Goal: Task Accomplishment & Management: Manage account settings

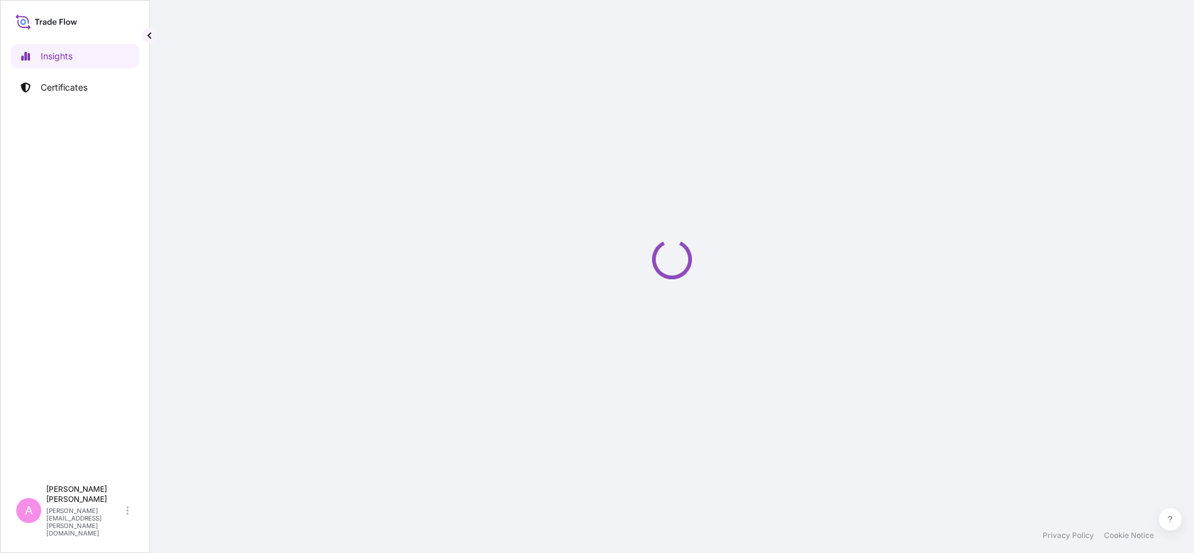
select select "2025"
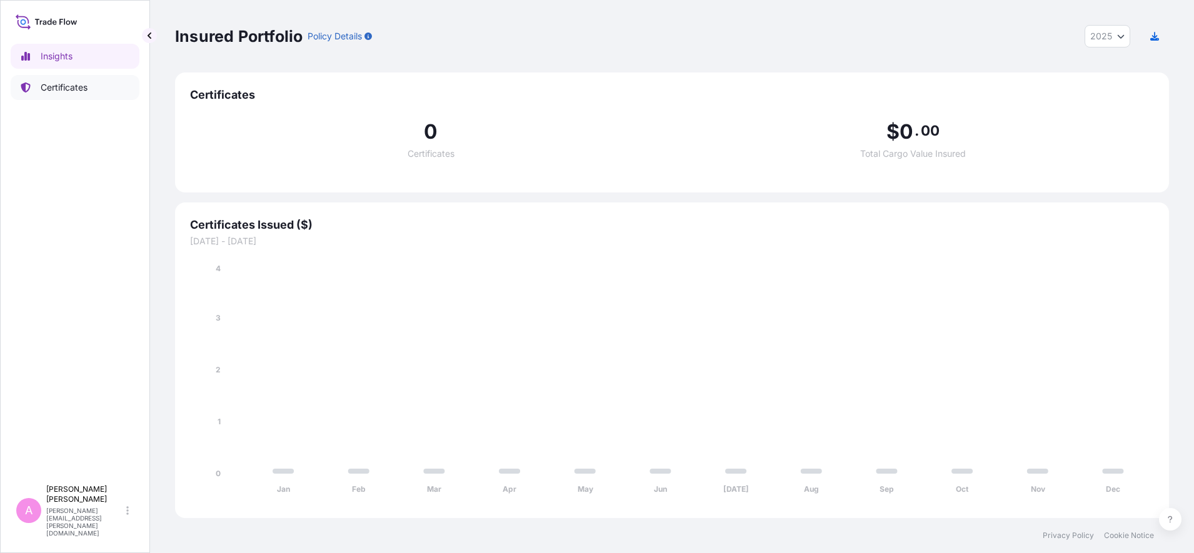
click at [74, 84] on p "Certificates" at bounding box center [64, 87] width 47 height 13
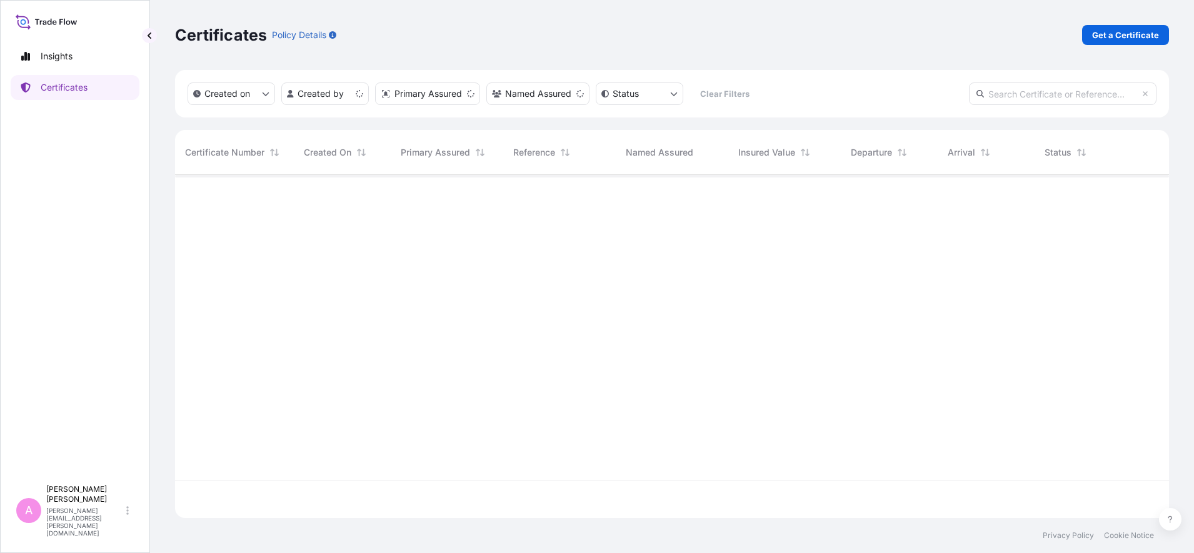
scroll to position [338, 982]
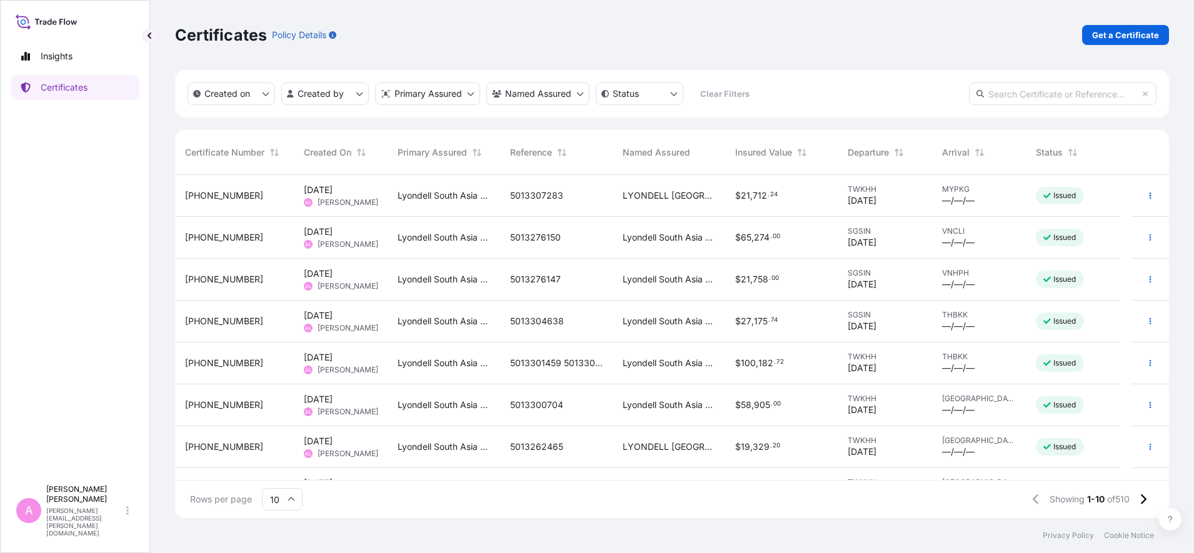
click at [1068, 97] on input "text" at bounding box center [1063, 94] width 188 height 23
paste input "5013262464"
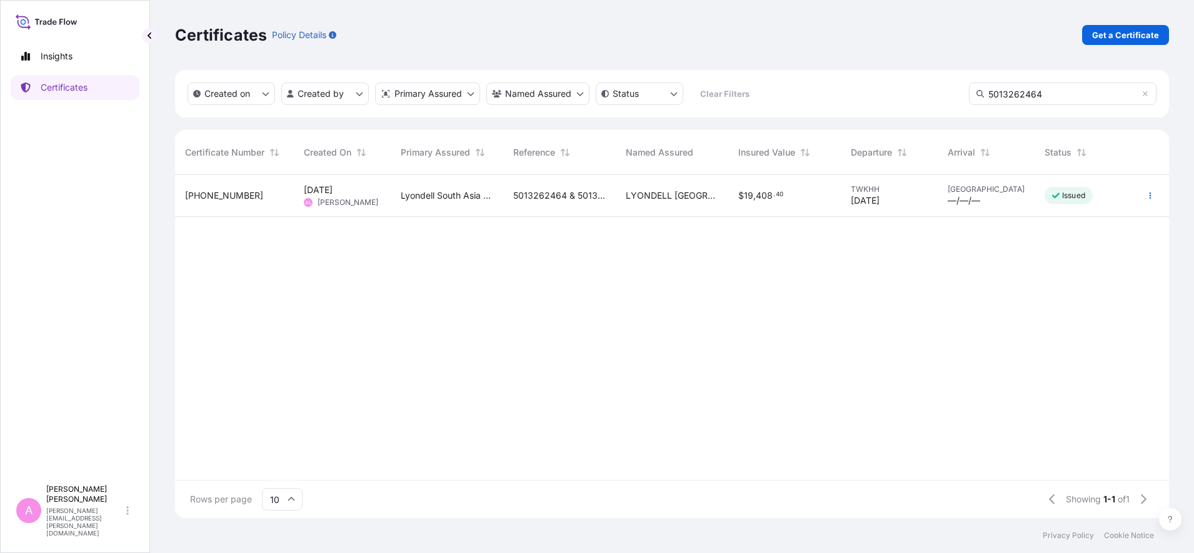
type input "5013262464"
click at [665, 199] on span "LYONDELL [GEOGRAPHIC_DATA] PTE. LTD." at bounding box center [672, 195] width 93 height 13
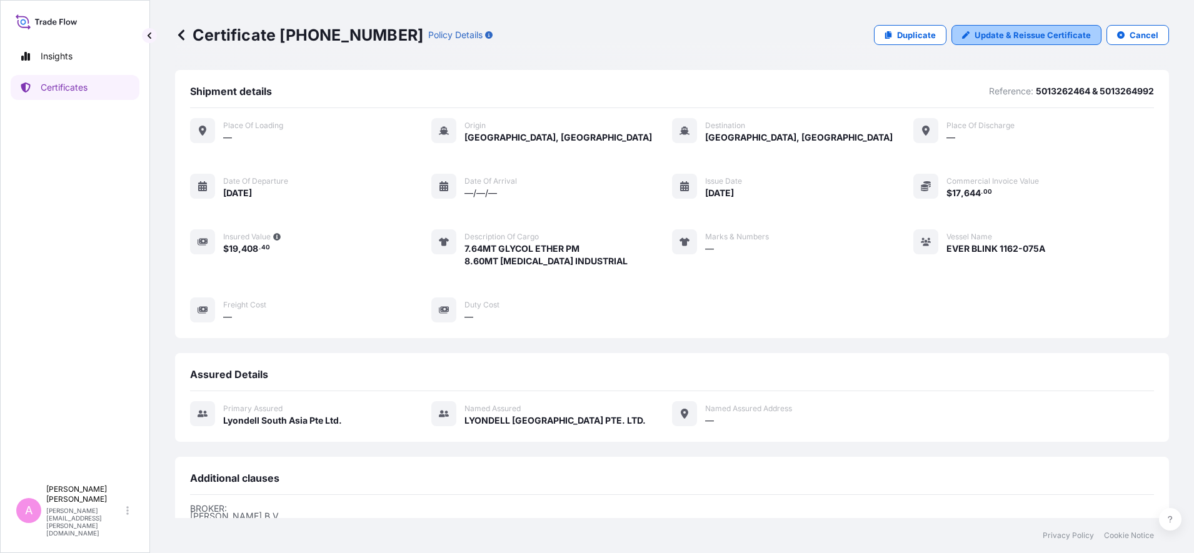
click at [1007, 33] on p "Update & Reissue Certificate" at bounding box center [1033, 35] width 116 height 13
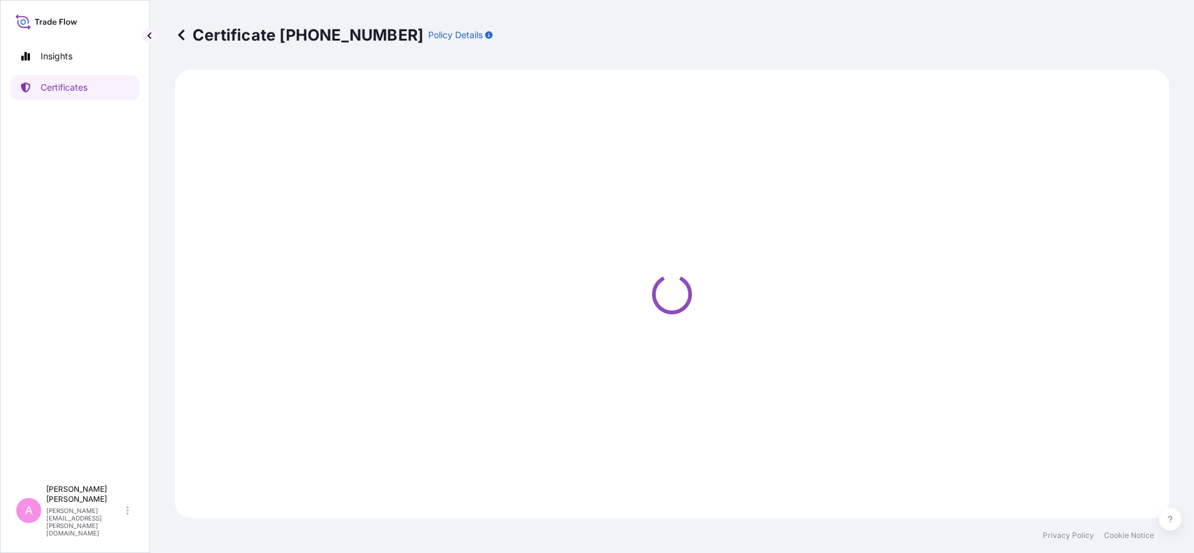
select select "Sea"
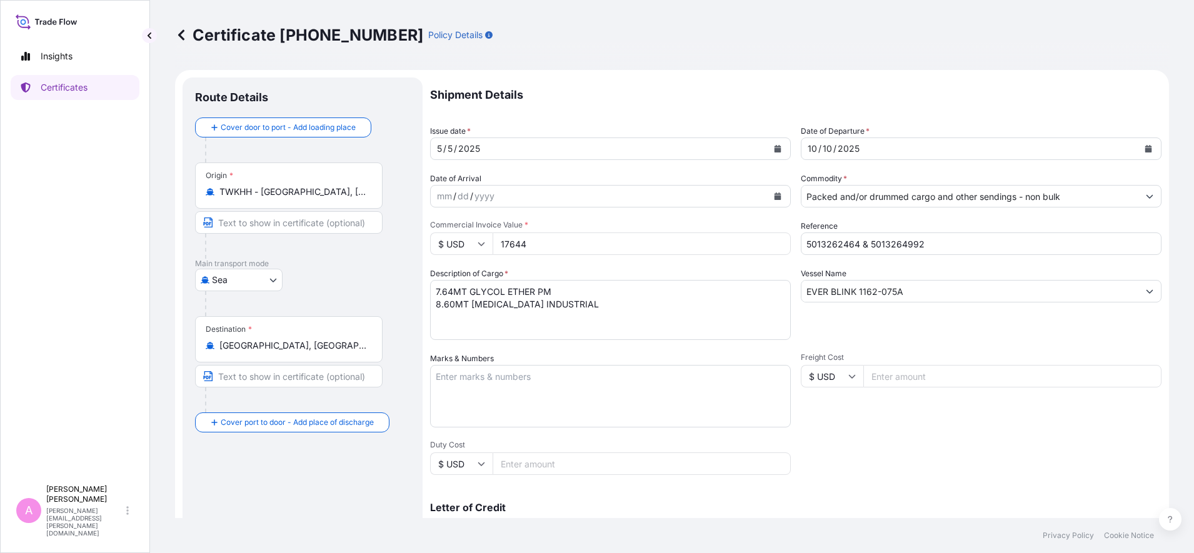
select select "32022"
click at [1145, 146] on icon "Calendar" at bounding box center [1149, 149] width 8 height 8
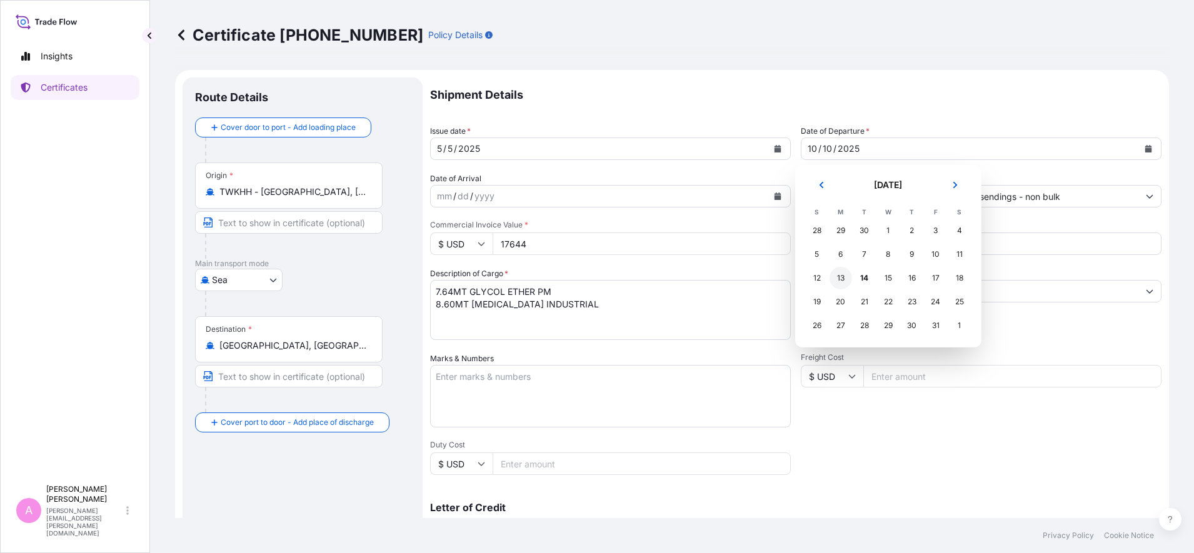
click at [841, 279] on div "13" at bounding box center [841, 278] width 23 height 23
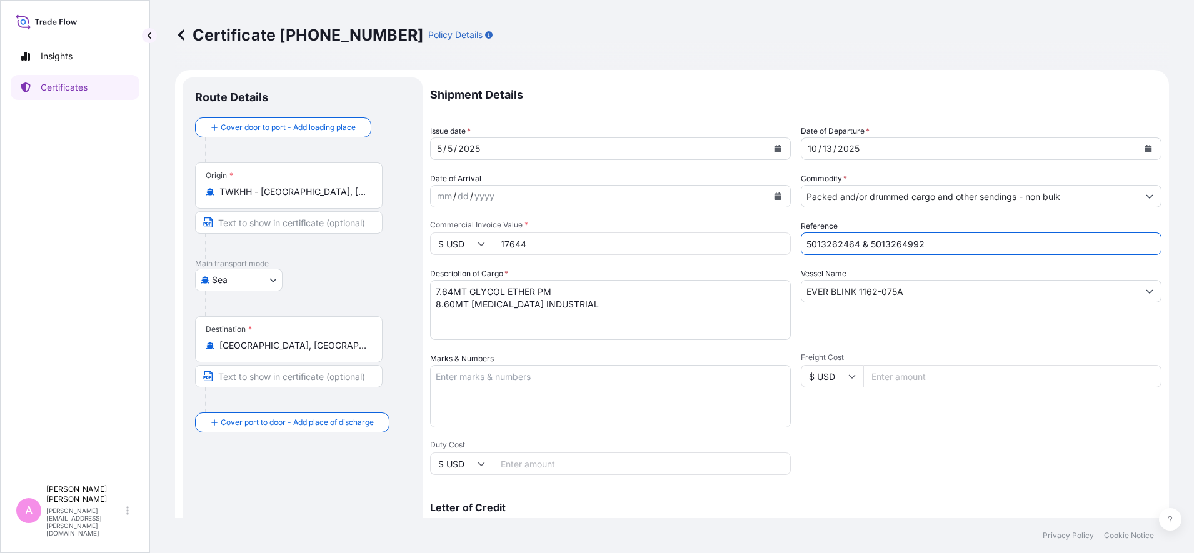
drag, startPoint x: 947, startPoint y: 244, endPoint x: 577, endPoint y: 218, distance: 371.7
click at [577, 218] on div "Shipment Details Issue date * [DATE] Date of Departure * [DATE] Date of Arrival…" at bounding box center [796, 376] width 732 height 596
paste input "990808588"
type input "990808588 & 990808589"
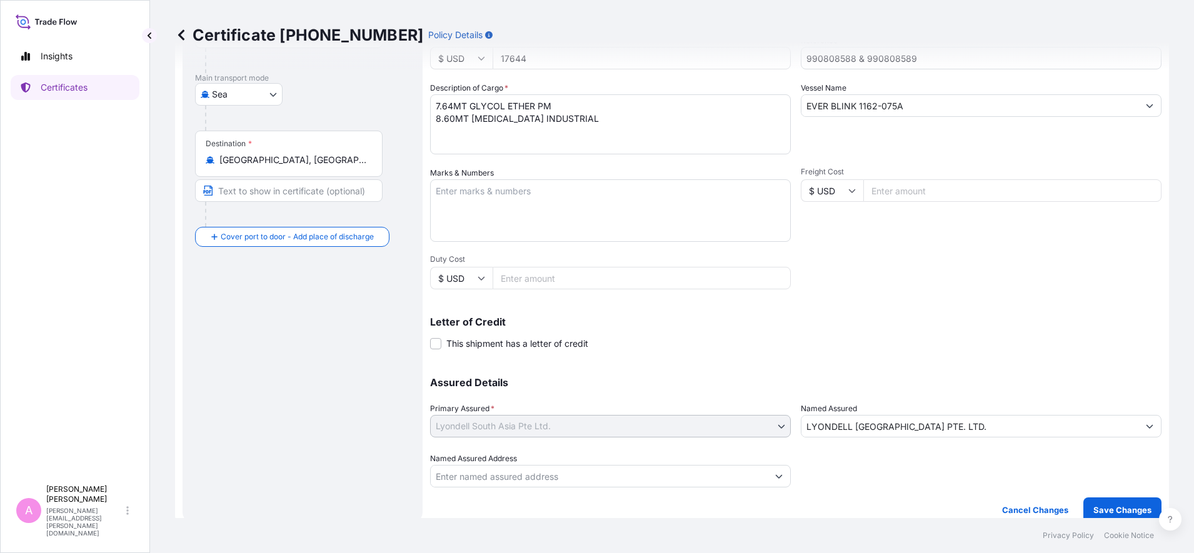
scroll to position [198, 0]
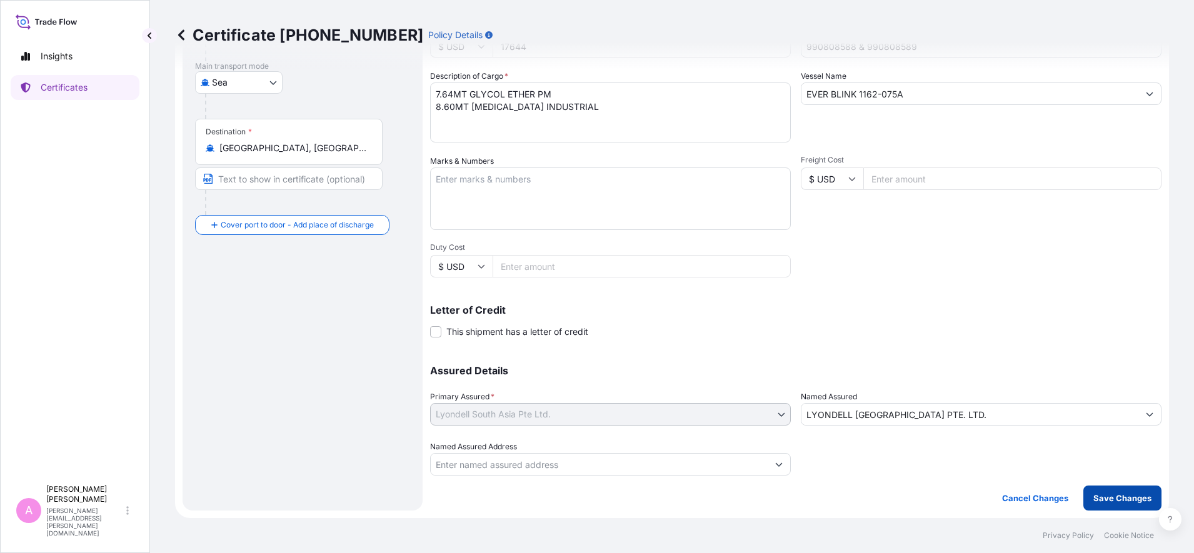
click at [1138, 500] on p "Save Changes" at bounding box center [1123, 498] width 58 height 13
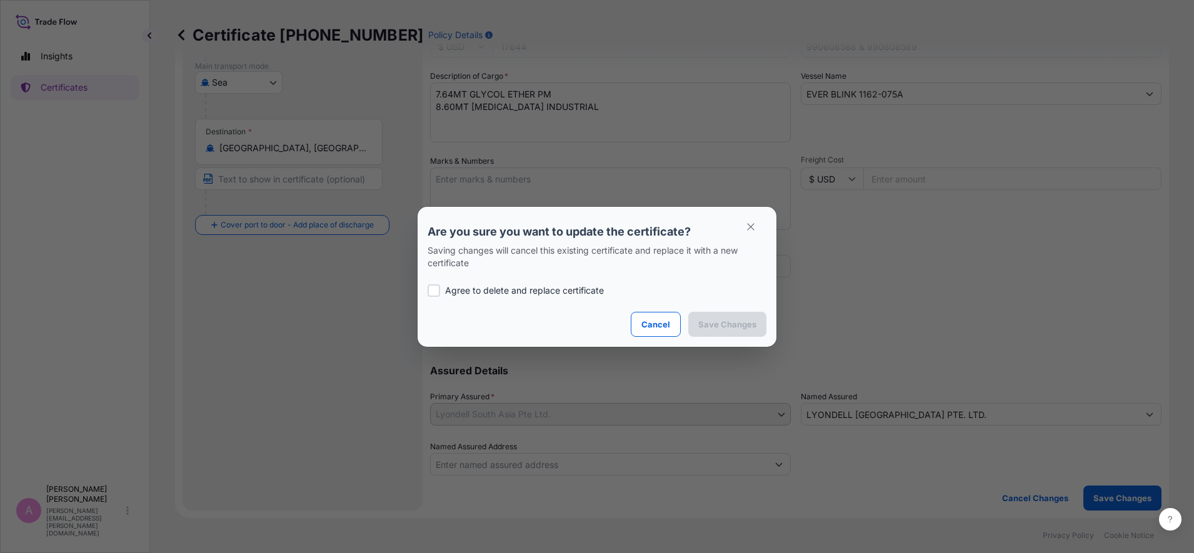
click at [477, 294] on p "Agree to delete and replace certificate" at bounding box center [524, 291] width 159 height 13
checkbox input "true"
click at [750, 332] on button "Save Changes" at bounding box center [728, 324] width 78 height 25
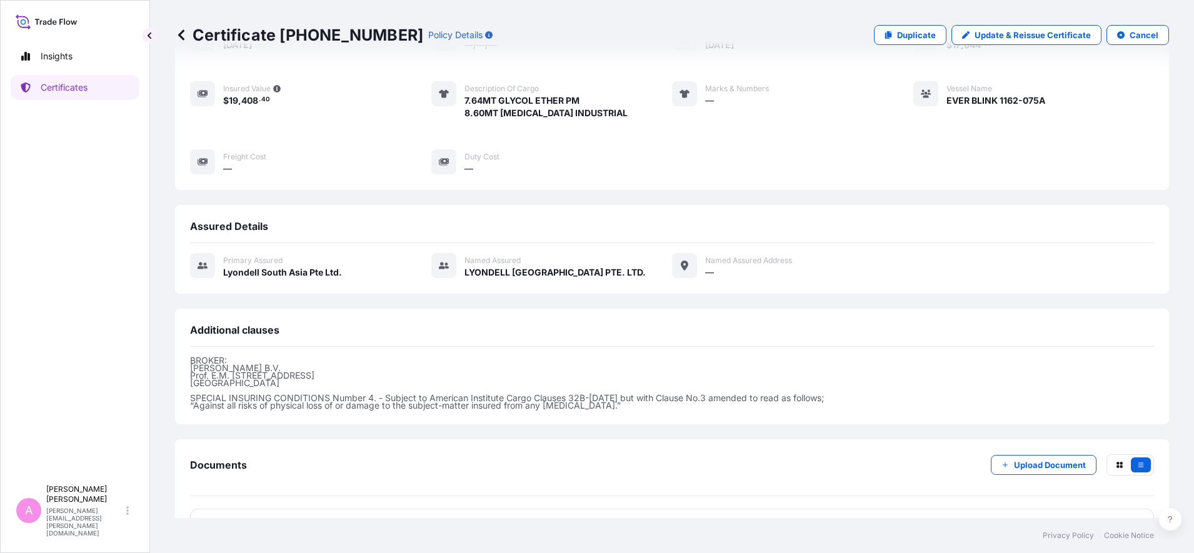
scroll to position [186, 0]
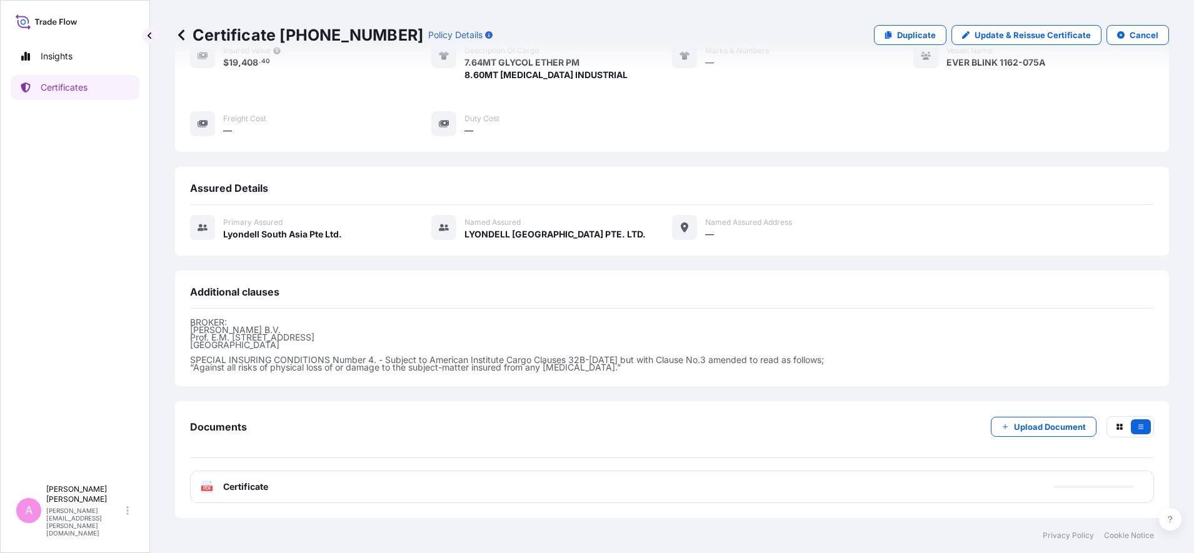
click at [218, 478] on div "PDF Certificate" at bounding box center [672, 487] width 964 height 33
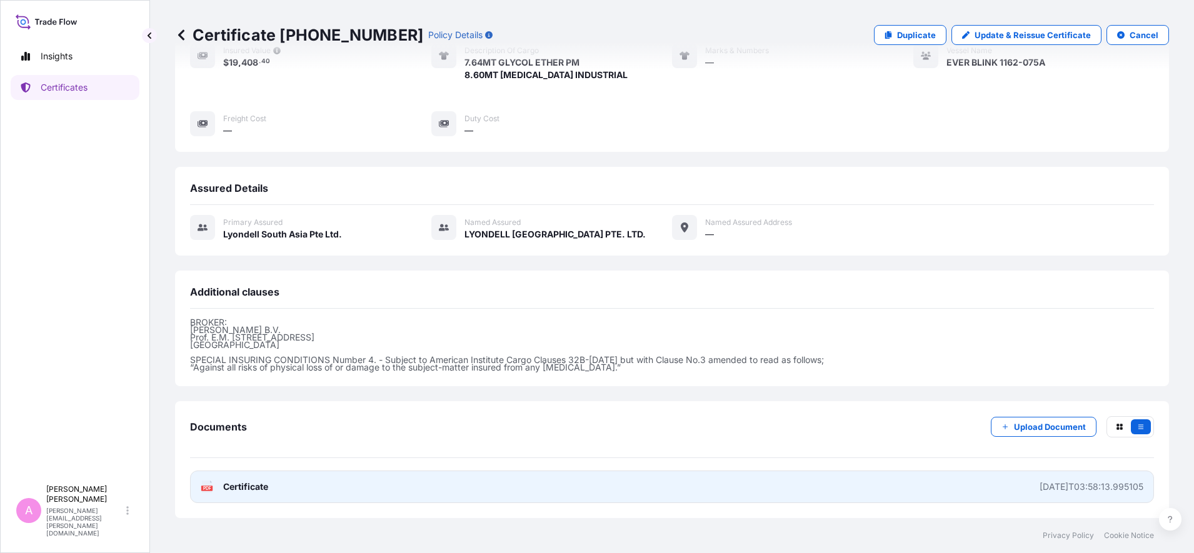
click at [221, 489] on div "PDF Certificate" at bounding box center [235, 487] width 68 height 13
